Goal: Information Seeking & Learning: Find specific fact

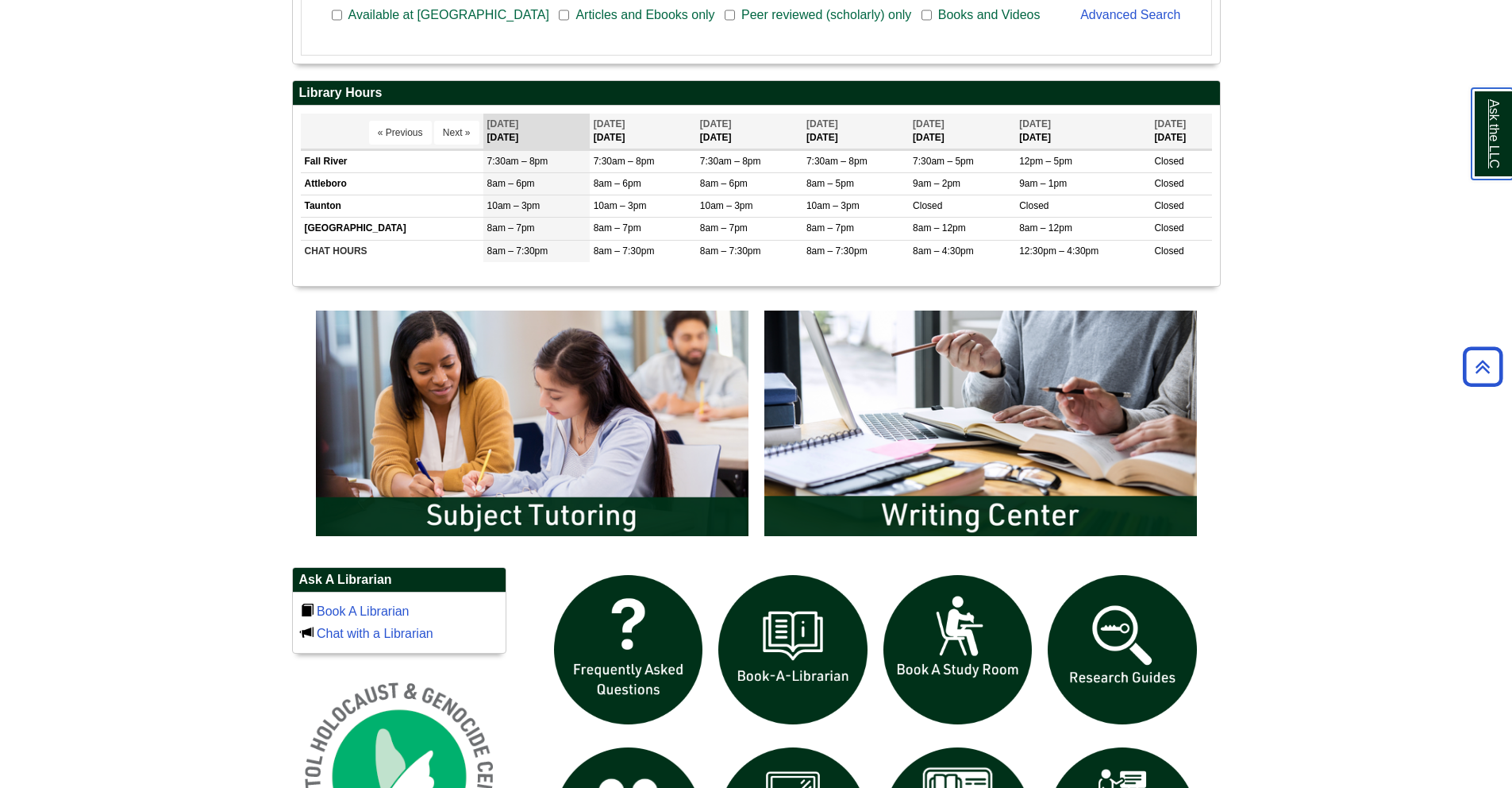
scroll to position [854, 0]
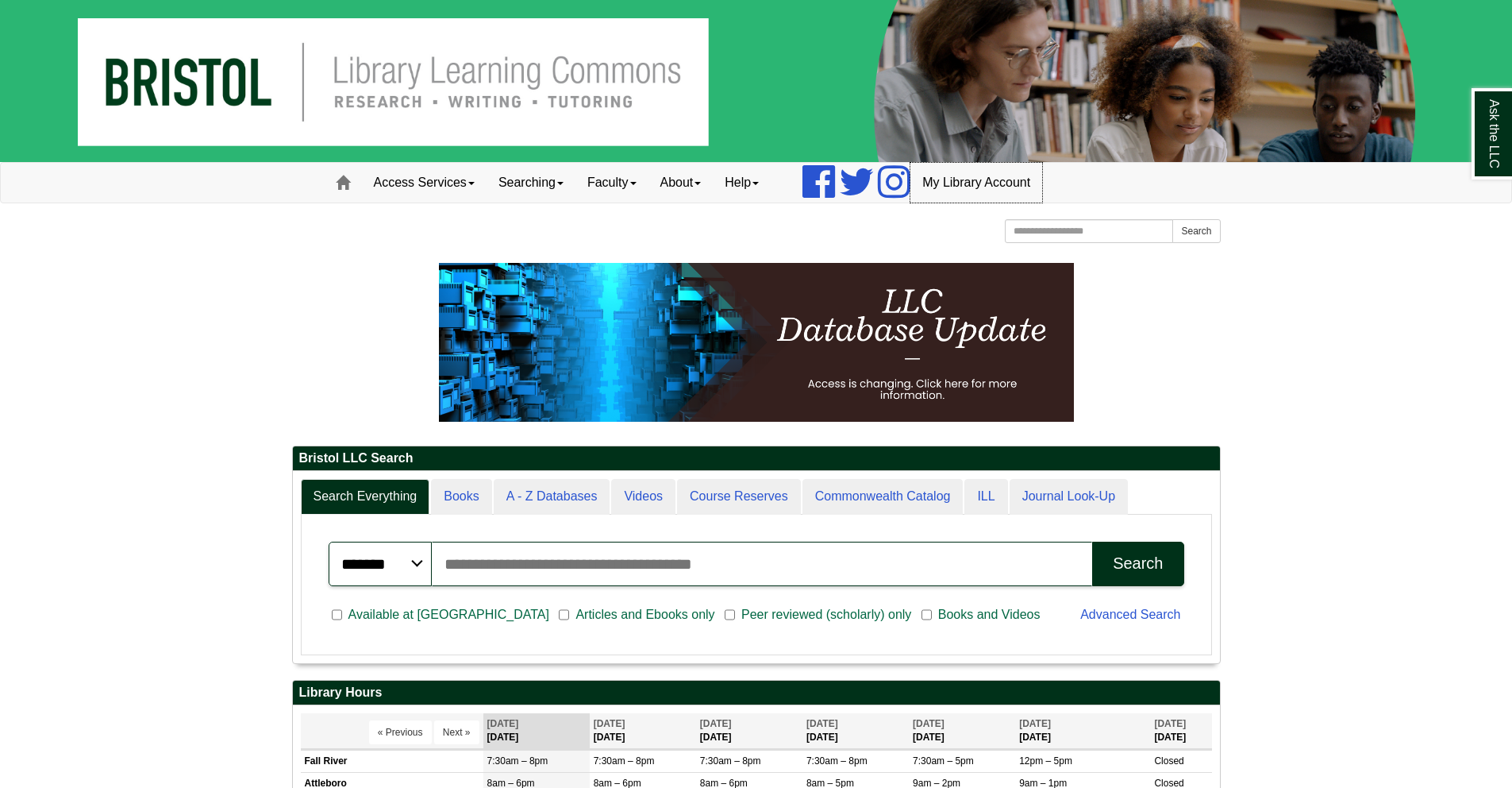
click at [991, 178] on link "My Library Account" at bounding box center [977, 182] width 132 height 40
click at [468, 189] on link "Access Services" at bounding box center [424, 182] width 125 height 40
click at [468, 188] on link "Access Services" at bounding box center [424, 182] width 125 height 40
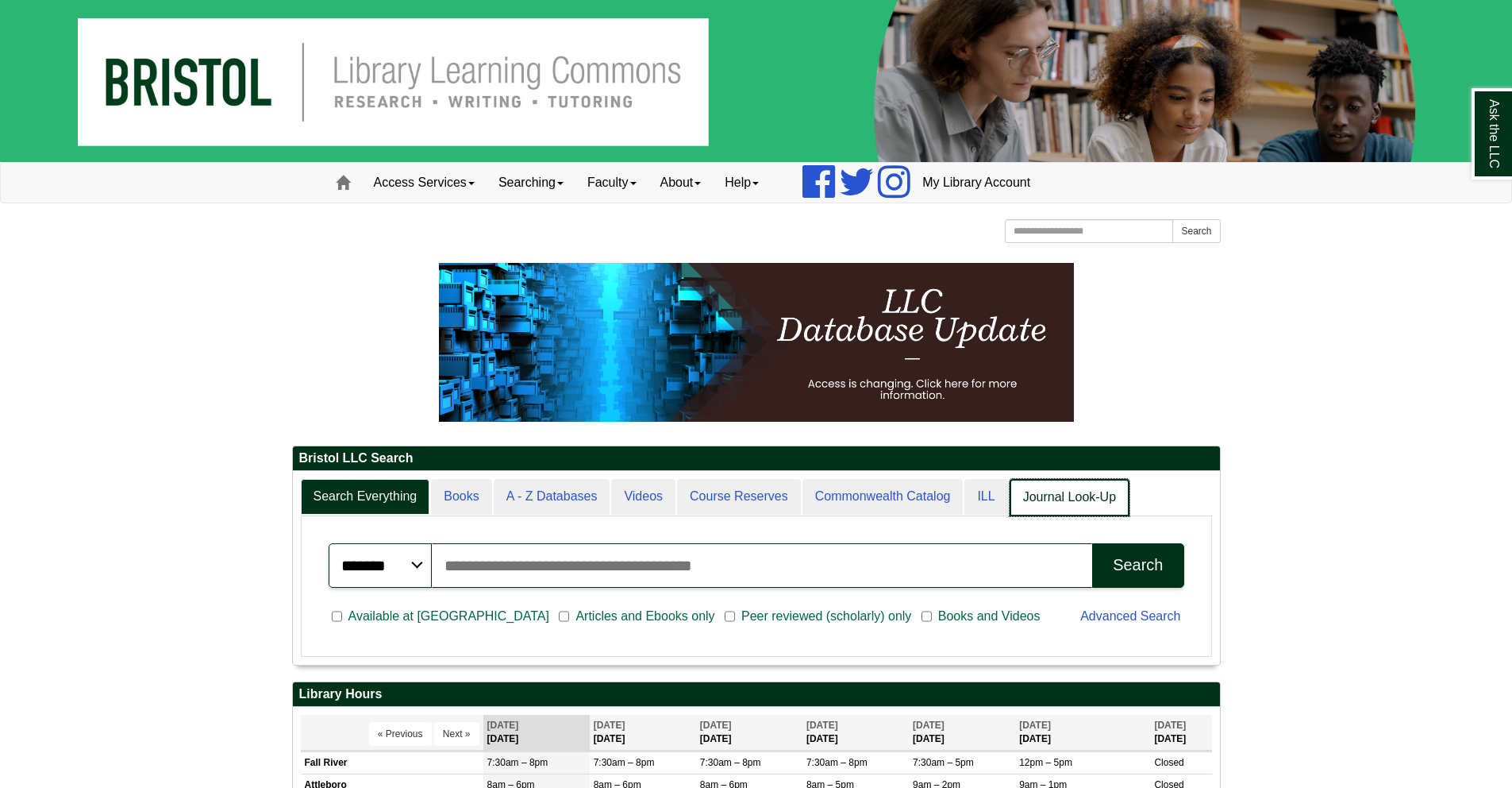
click at [1093, 501] on link "Journal Look-Up" at bounding box center [1069, 498] width 120 height 38
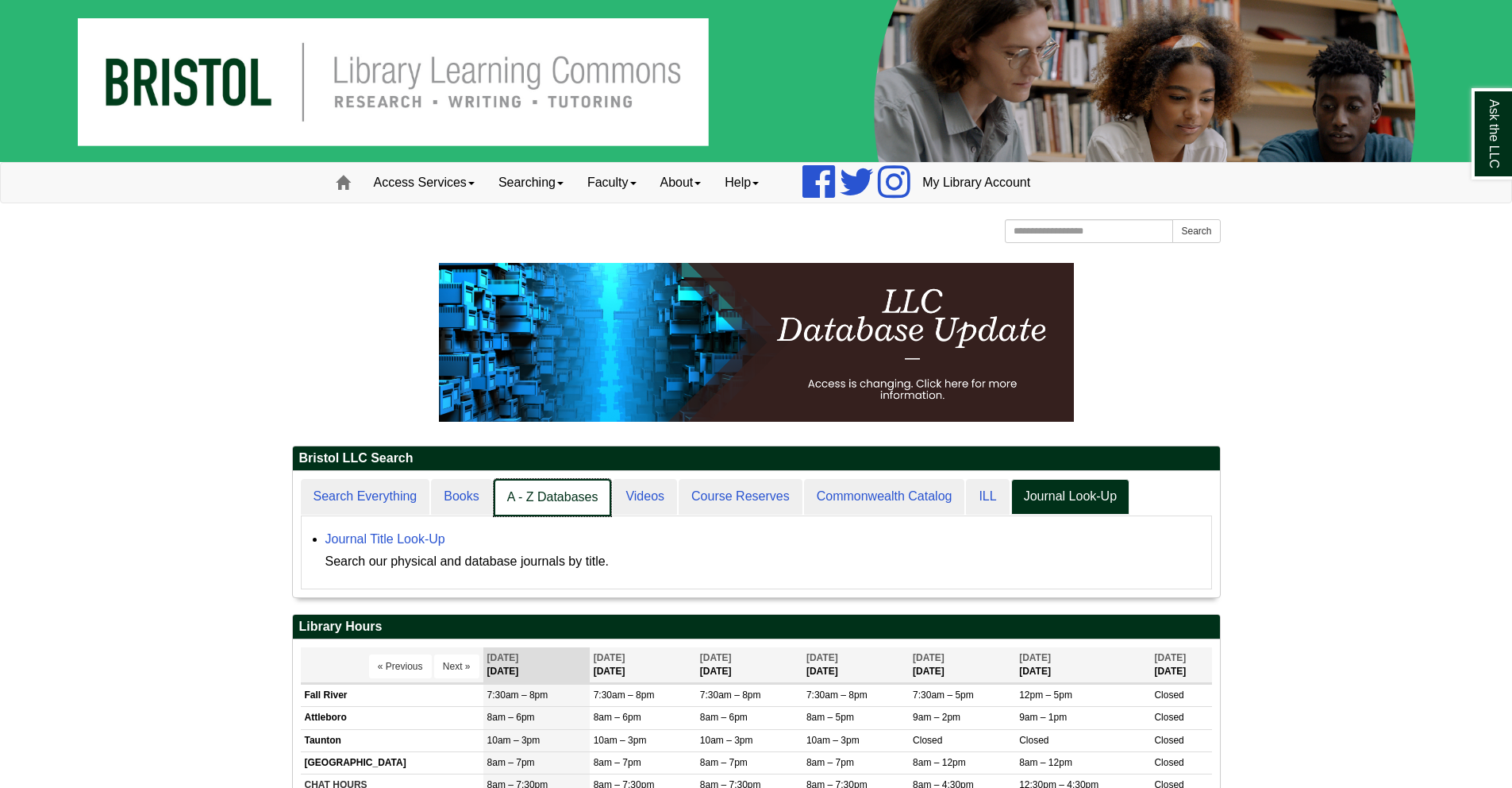
click at [587, 497] on link "A - Z Databases" at bounding box center [552, 498] width 118 height 38
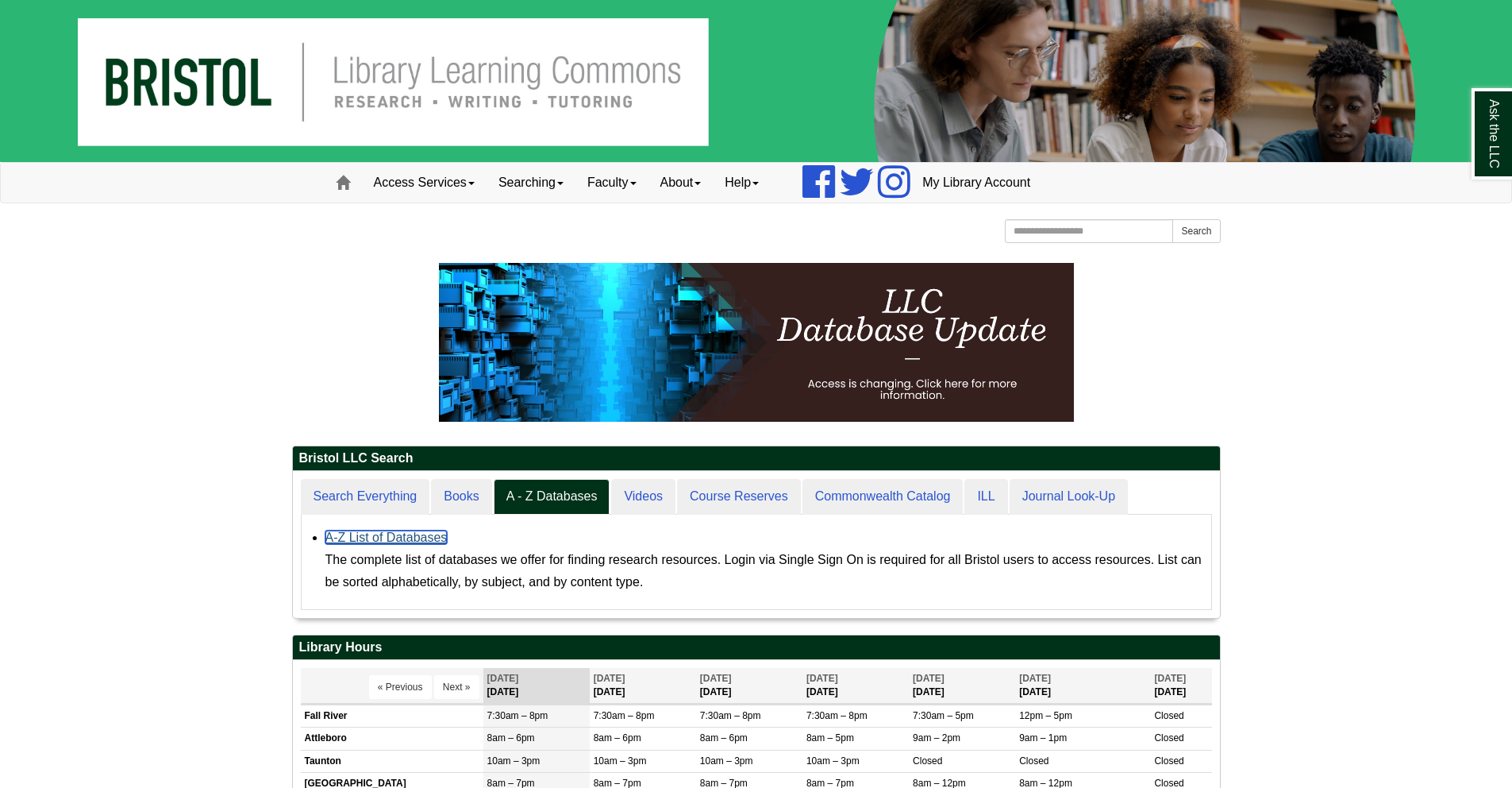
click at [384, 538] on link "A-Z List of Databases" at bounding box center [386, 537] width 122 height 13
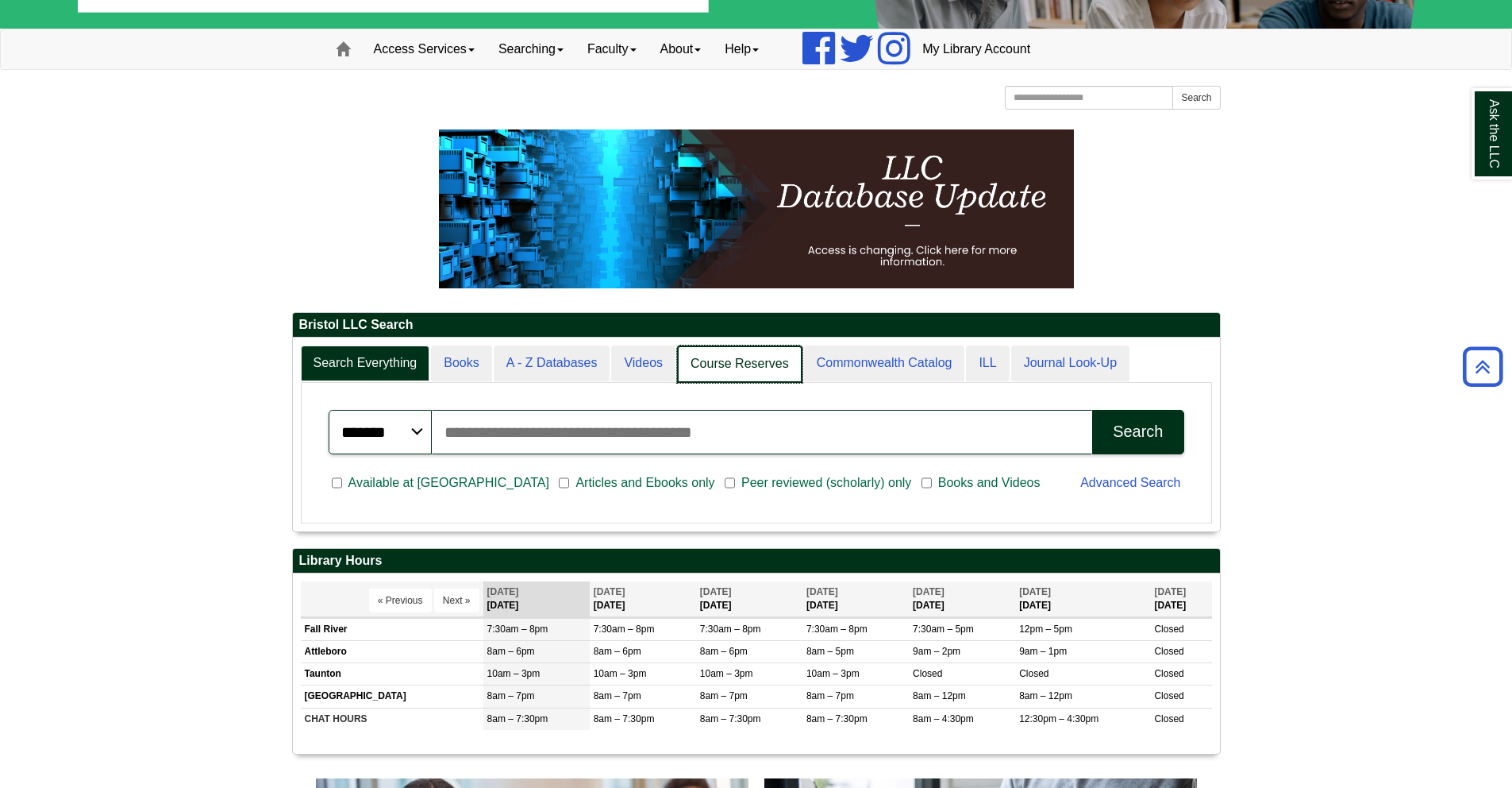
scroll to position [8, 8]
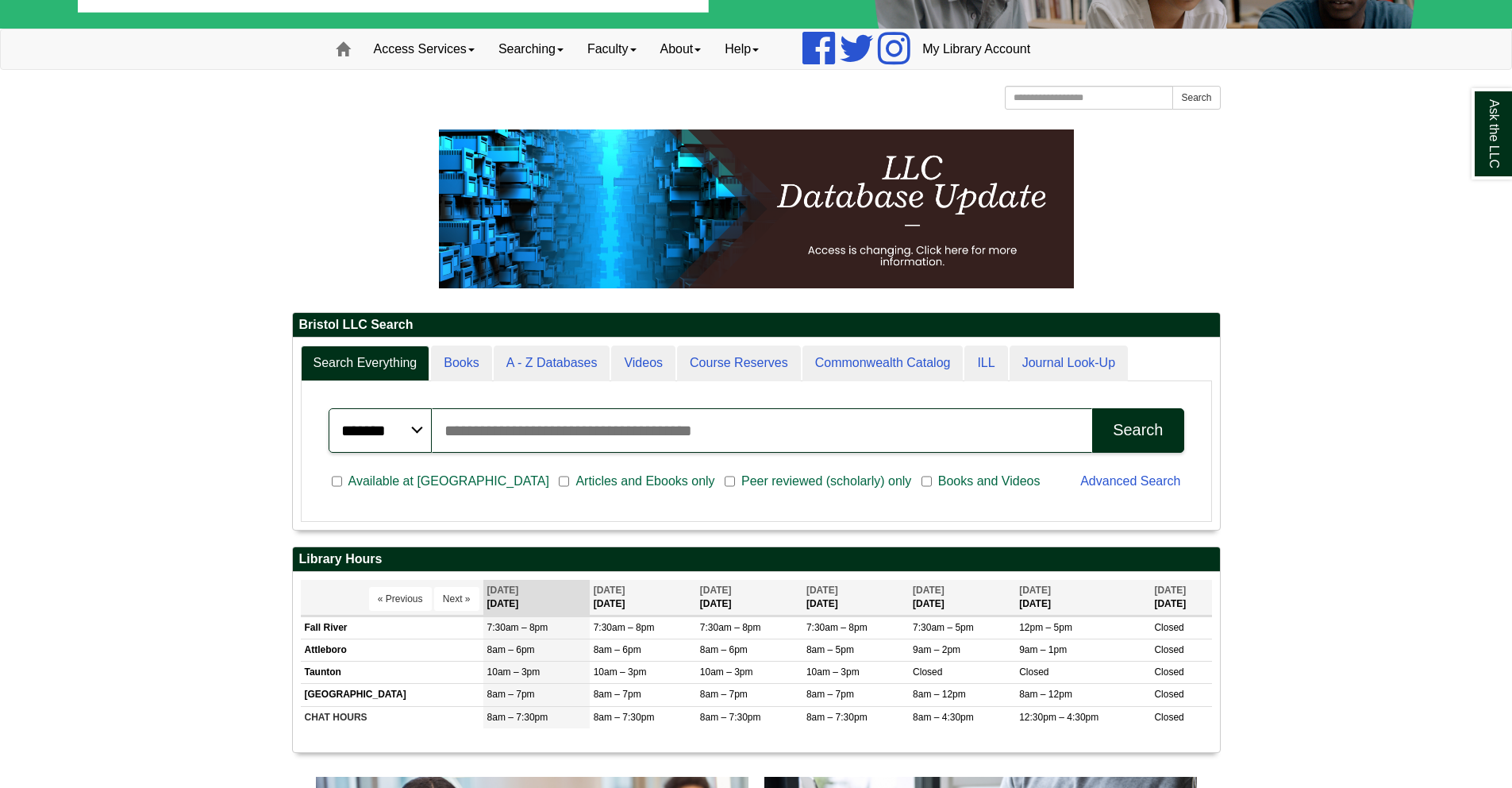
click at [689, 428] on input "Search articles, books, journals & more" at bounding box center [762, 430] width 661 height 44
type input "**********"
click at [1093, 408] on button "Search" at bounding box center [1138, 430] width 92 height 44
